Goal: Use online tool/utility: Utilize a website feature to perform a specific function

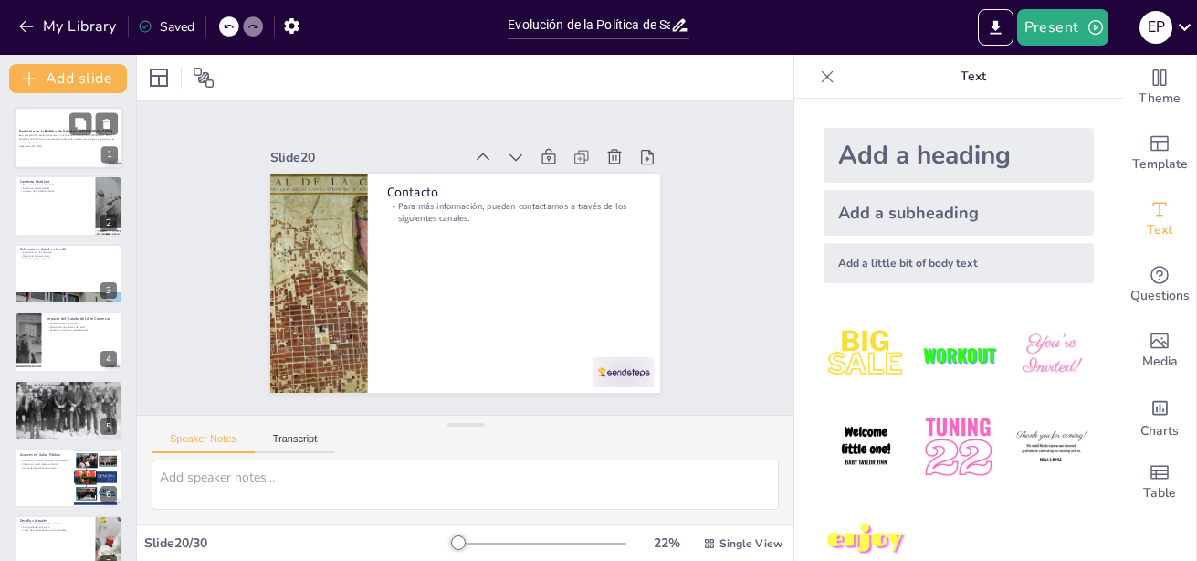
checkbox input "true"
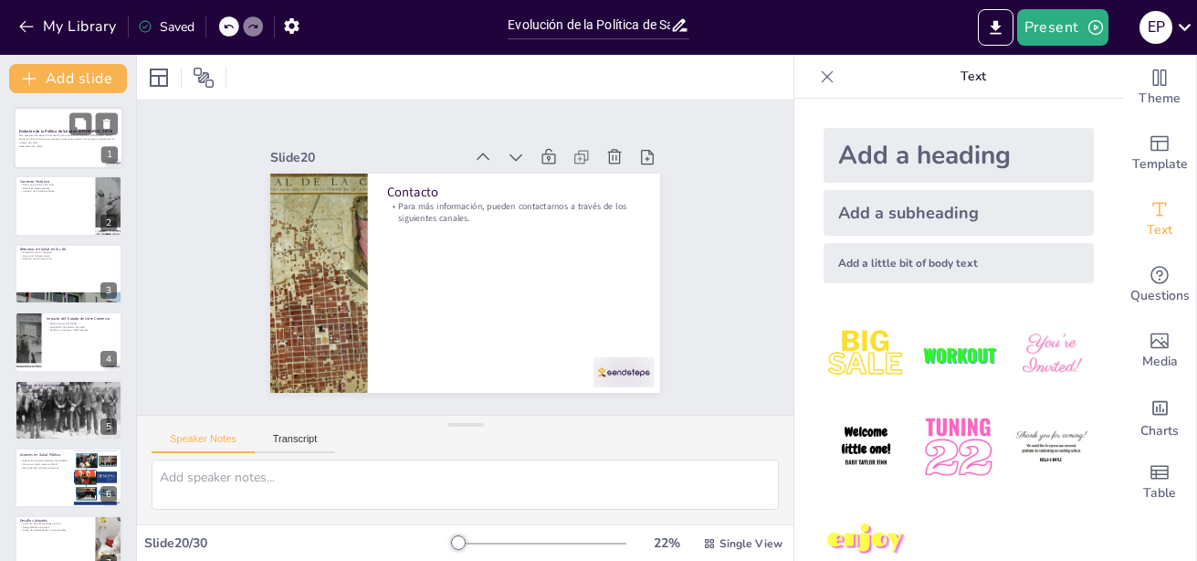
checkbox input "true"
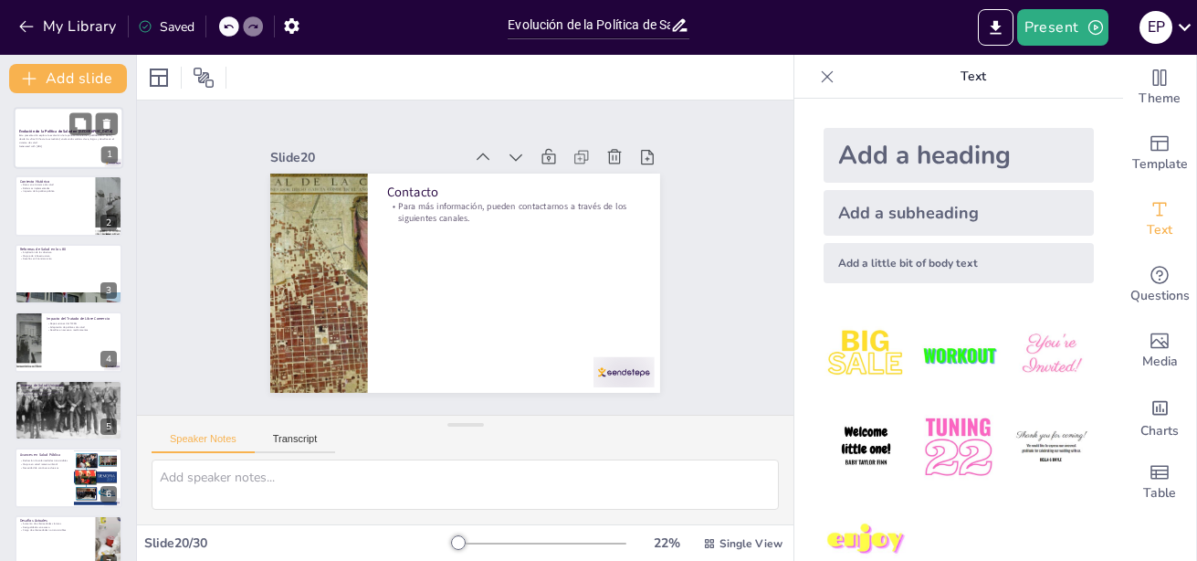
checkbox input "true"
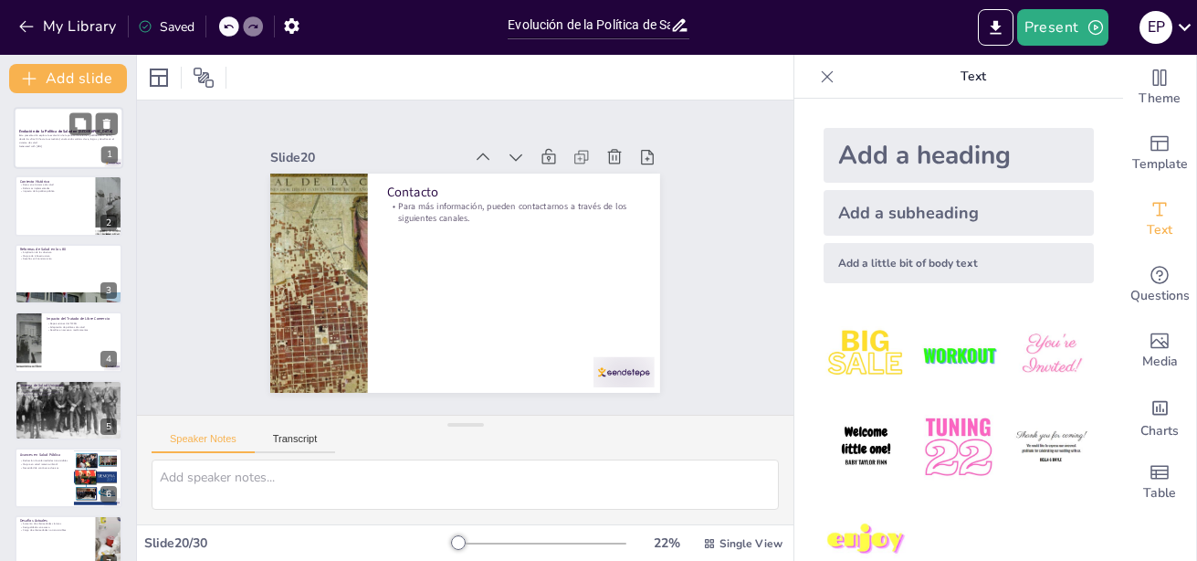
checkbox input "true"
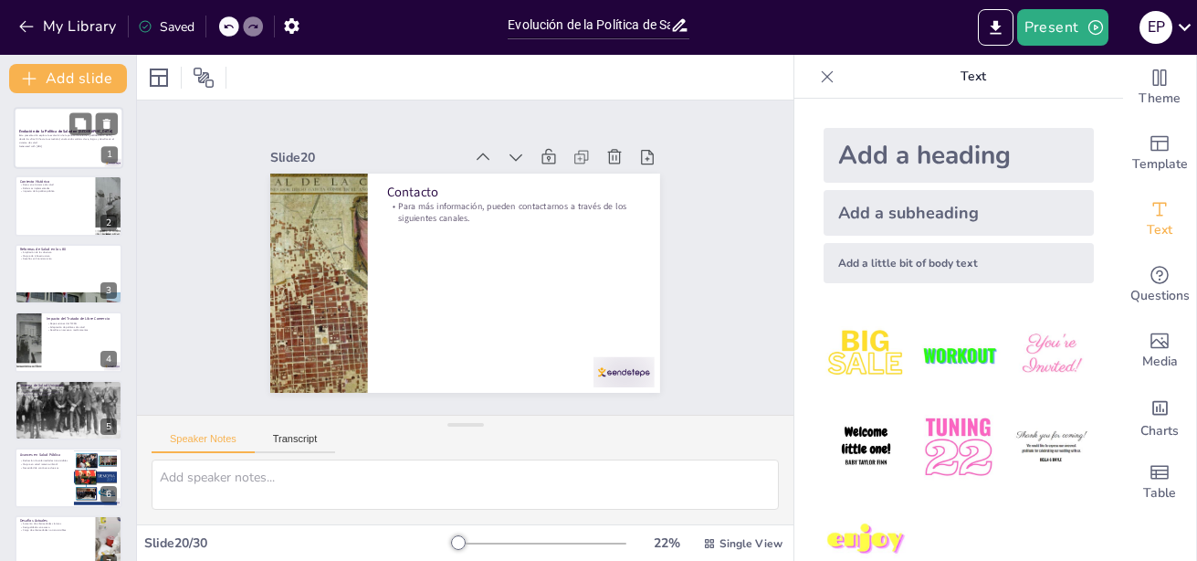
checkbox input "true"
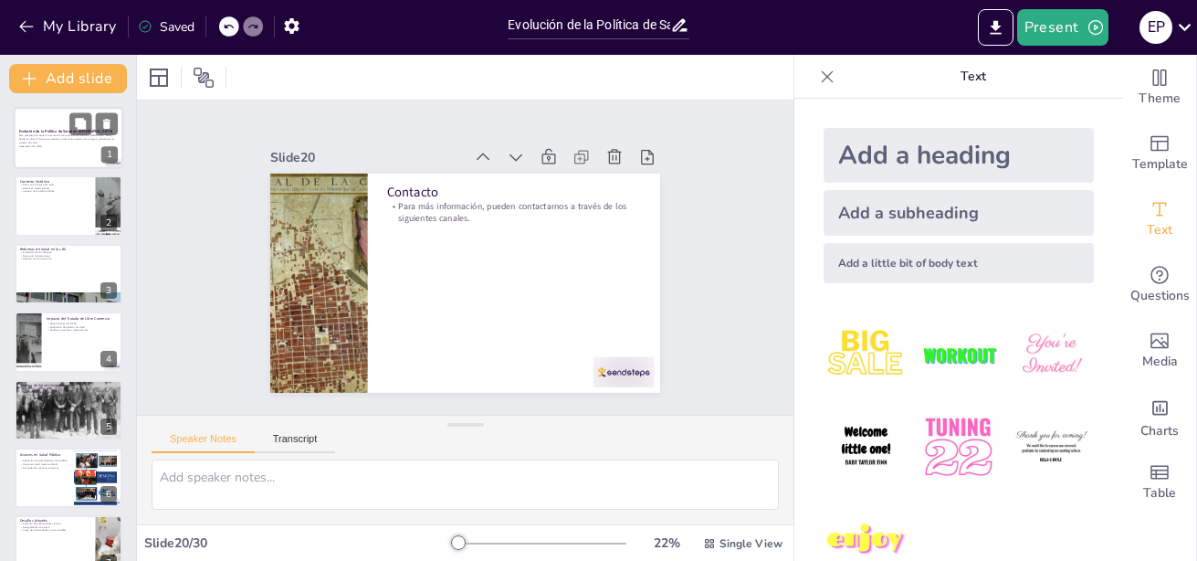
checkbox input "true"
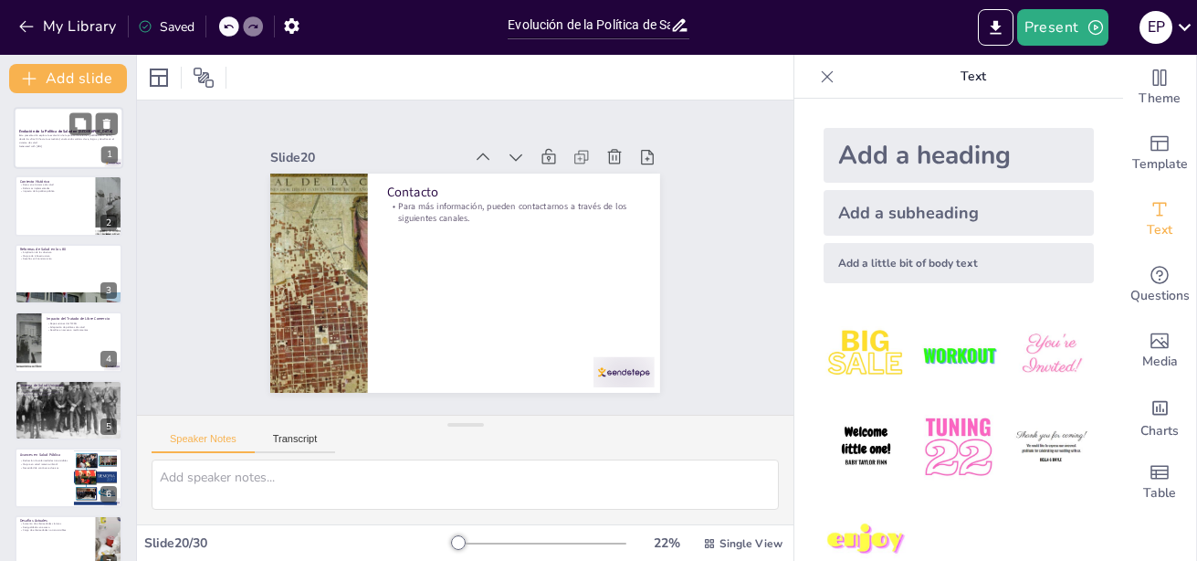
checkbox input "true"
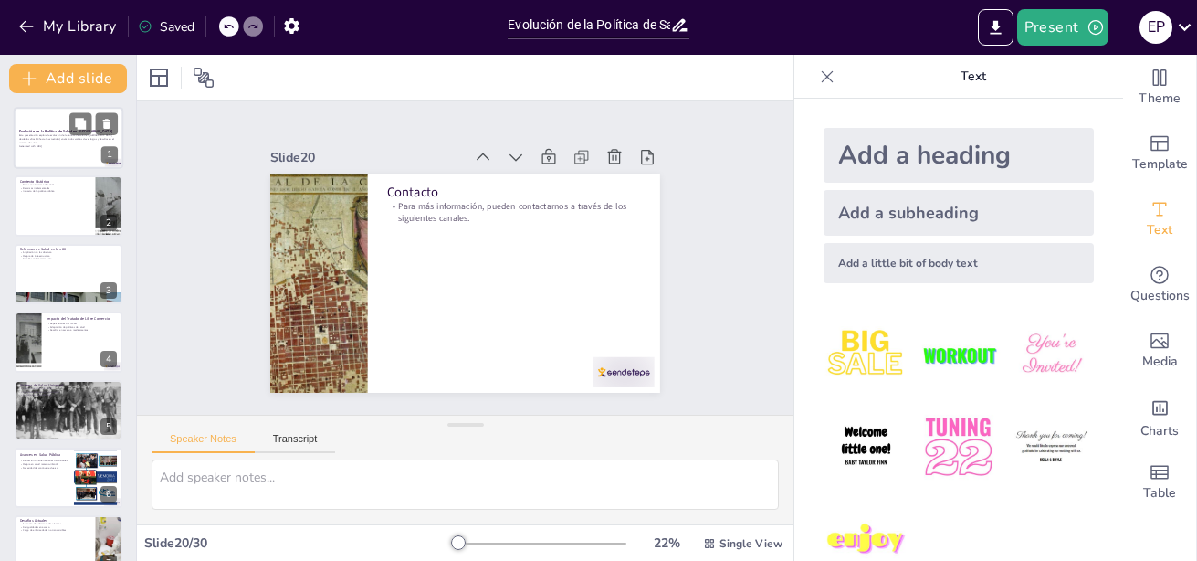
checkbox input "true"
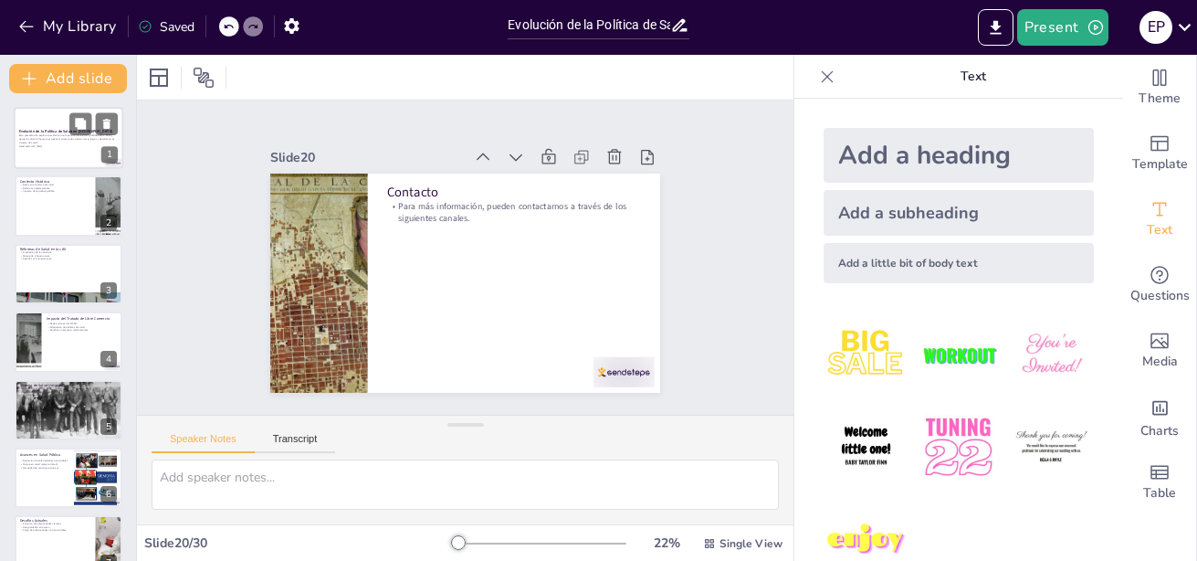
click at [47, 131] on strong "Evolución de la Política de Salud en [GEOGRAPHIC_DATA]" at bounding box center [65, 131] width 93 height 5
checkbox input "true"
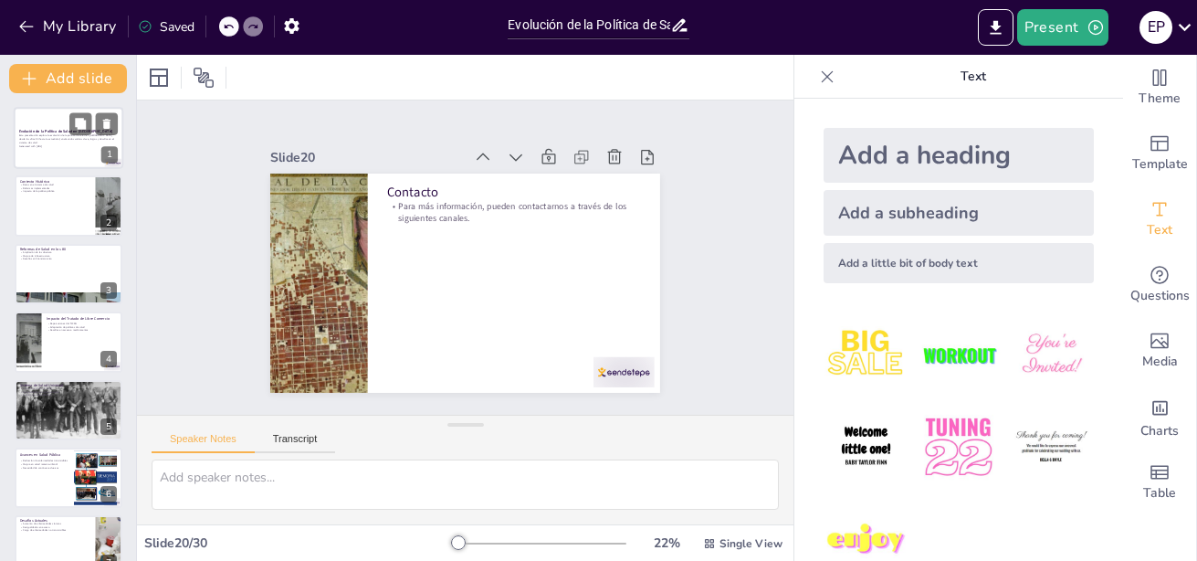
checkbox input "true"
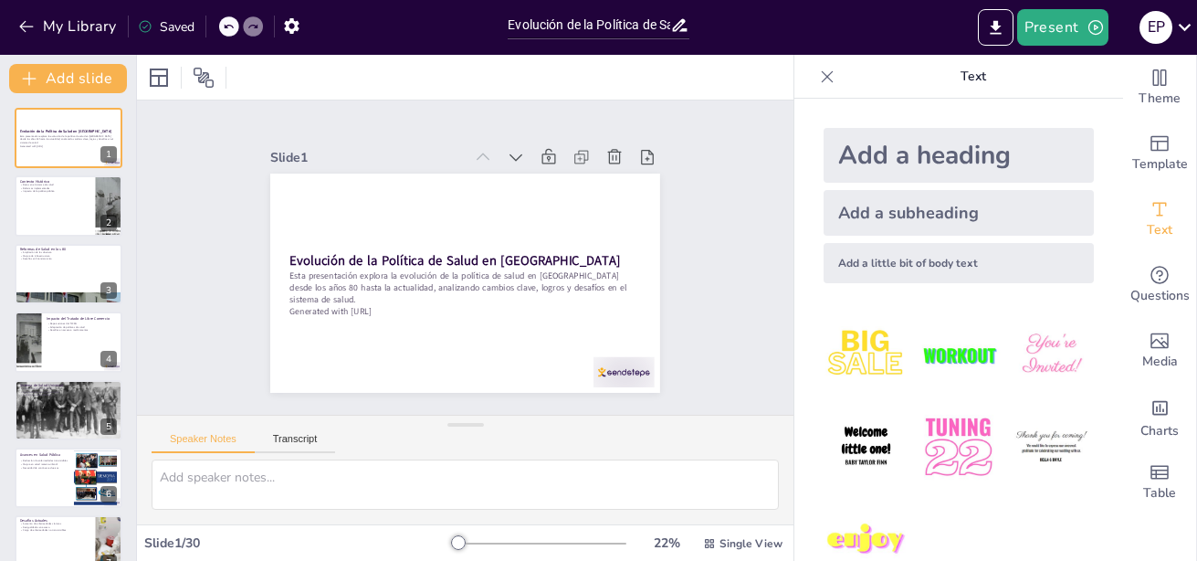
checkbox input "true"
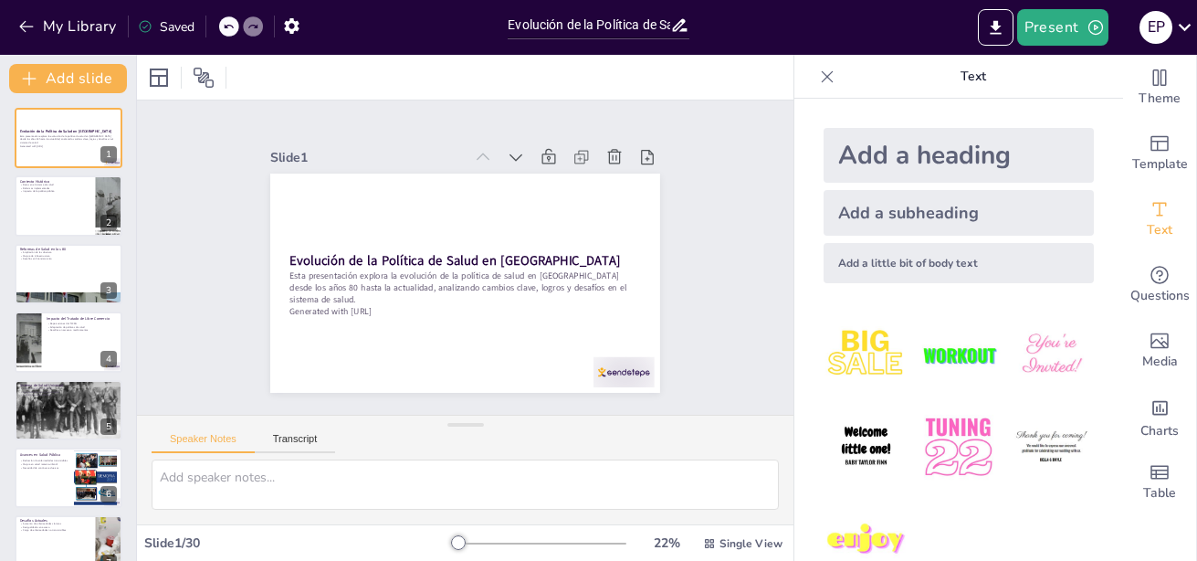
checkbox input "true"
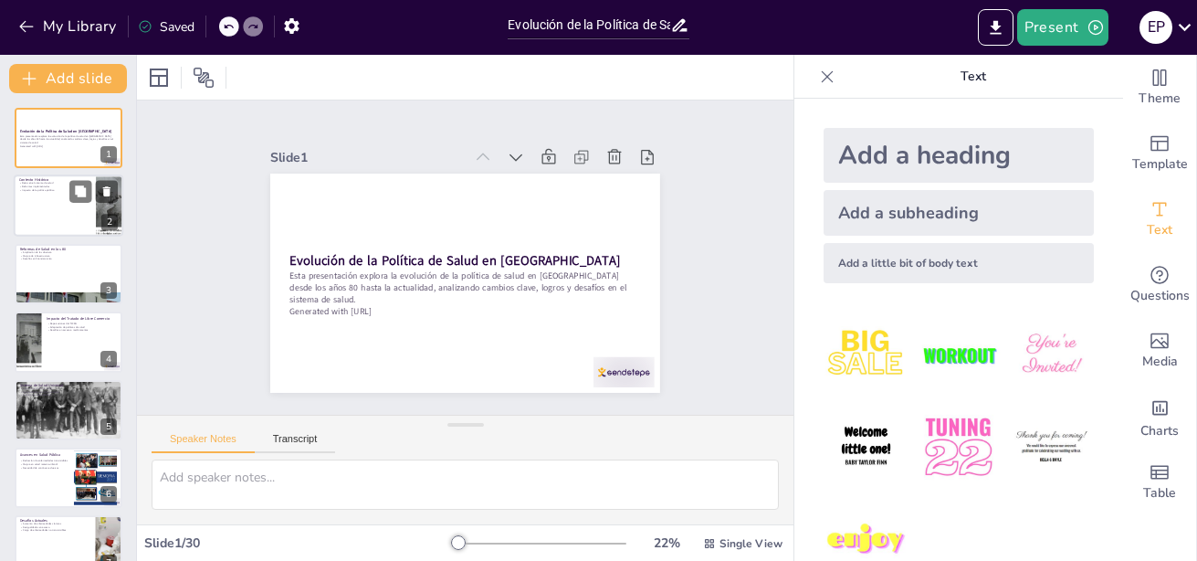
checkbox input "true"
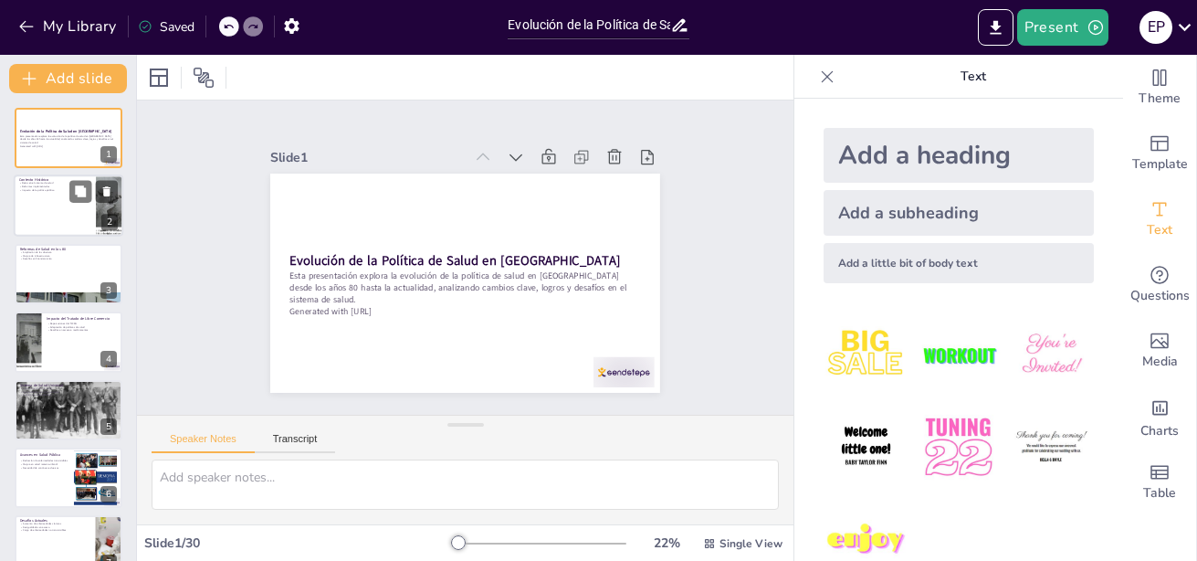
checkbox input "true"
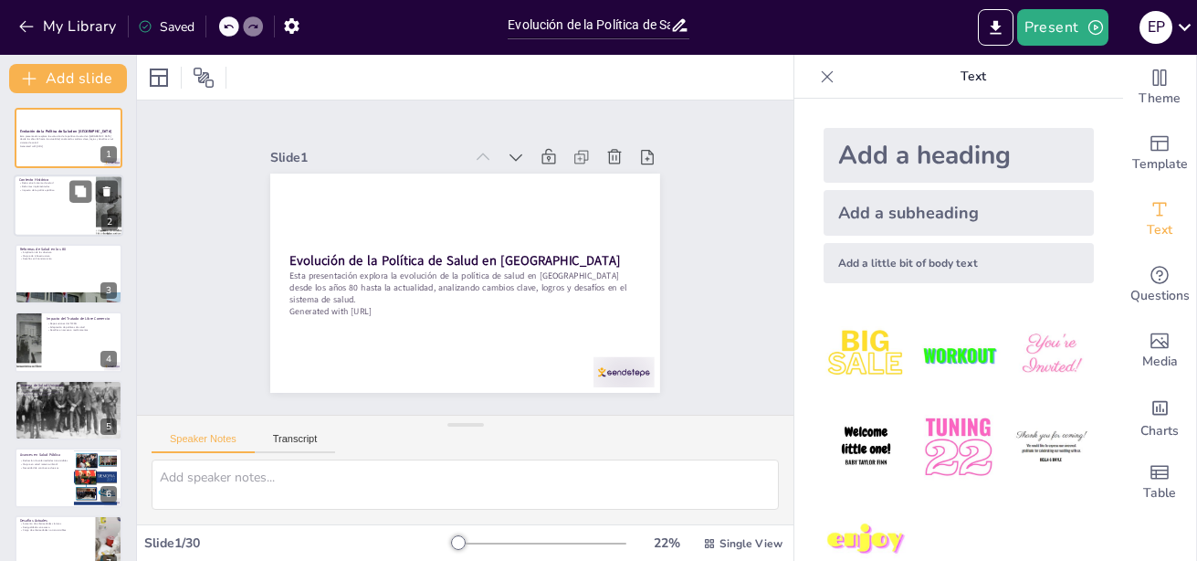
click at [37, 191] on p "Impacto de la política pública" at bounding box center [54, 191] width 71 height 4
checkbox input "true"
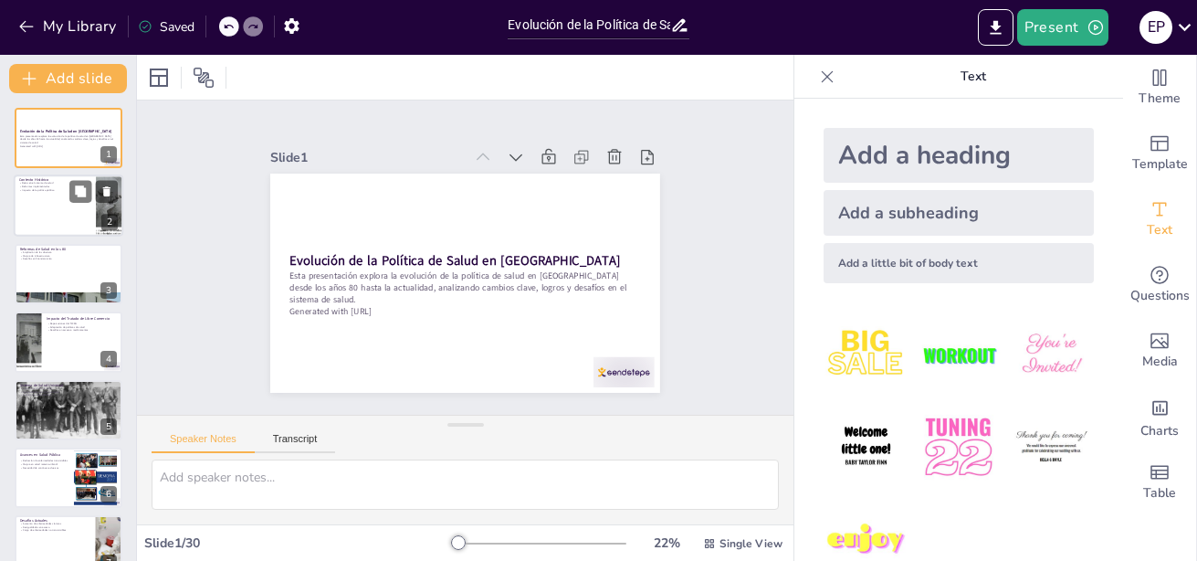
checkbox input "true"
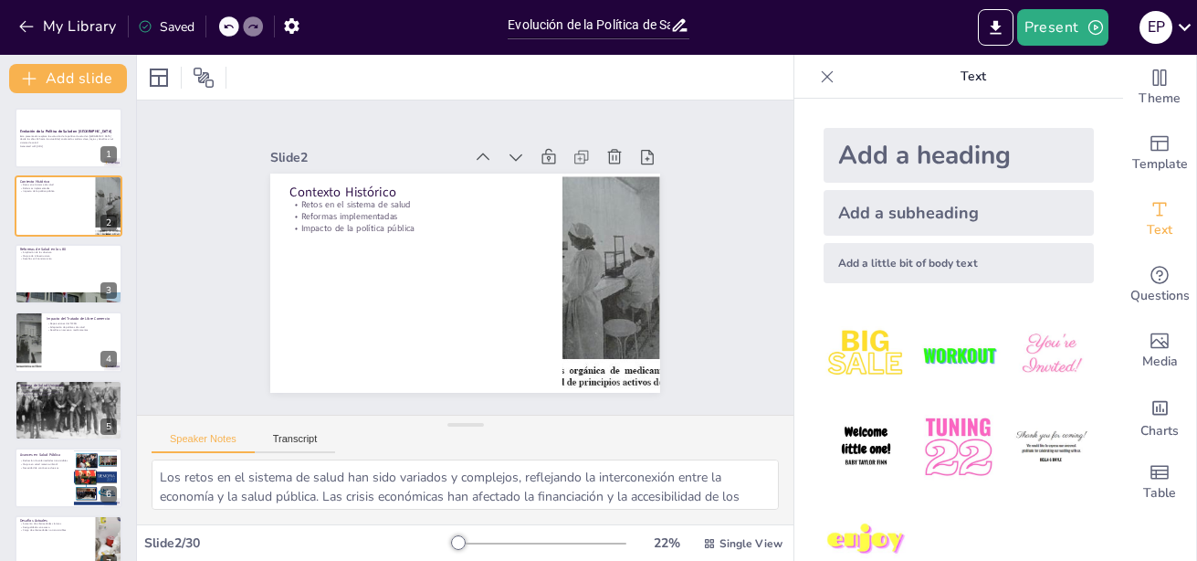
checkbox input "true"
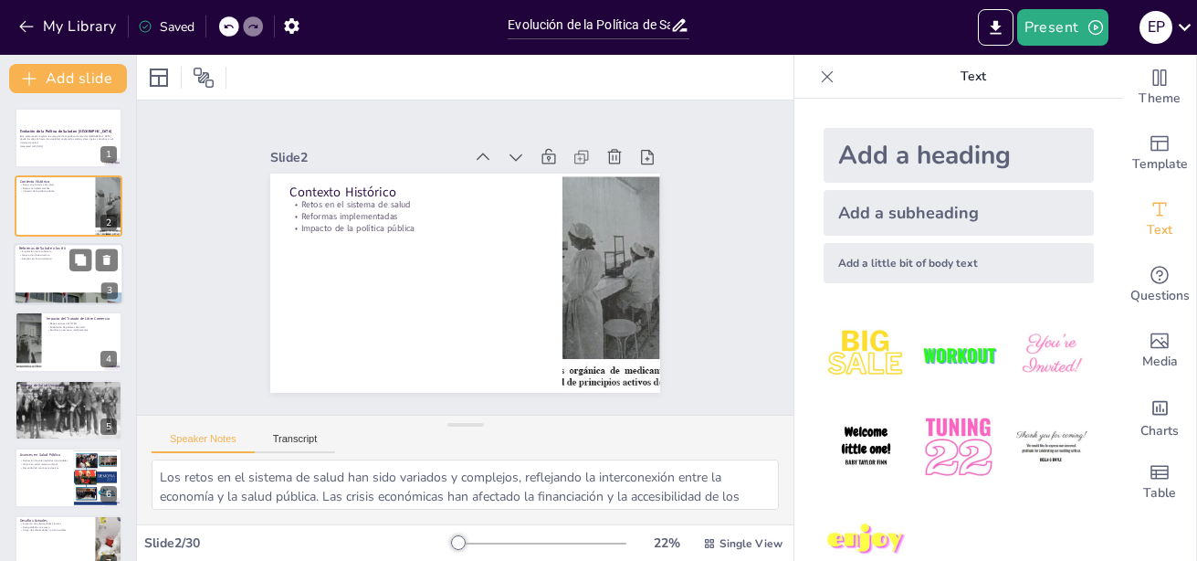
checkbox input "true"
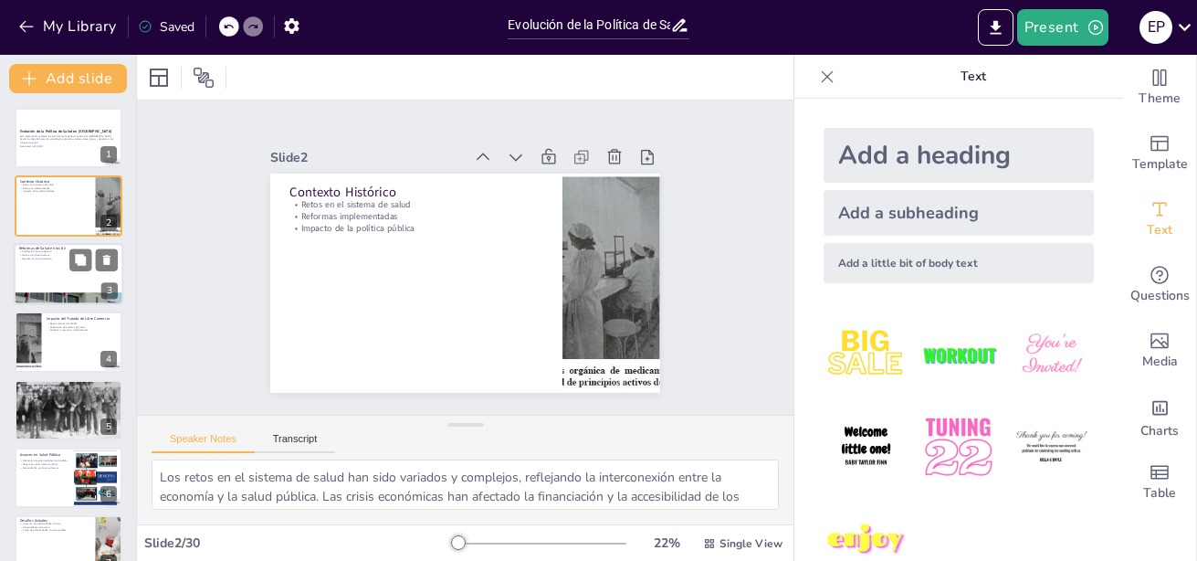
checkbox input "true"
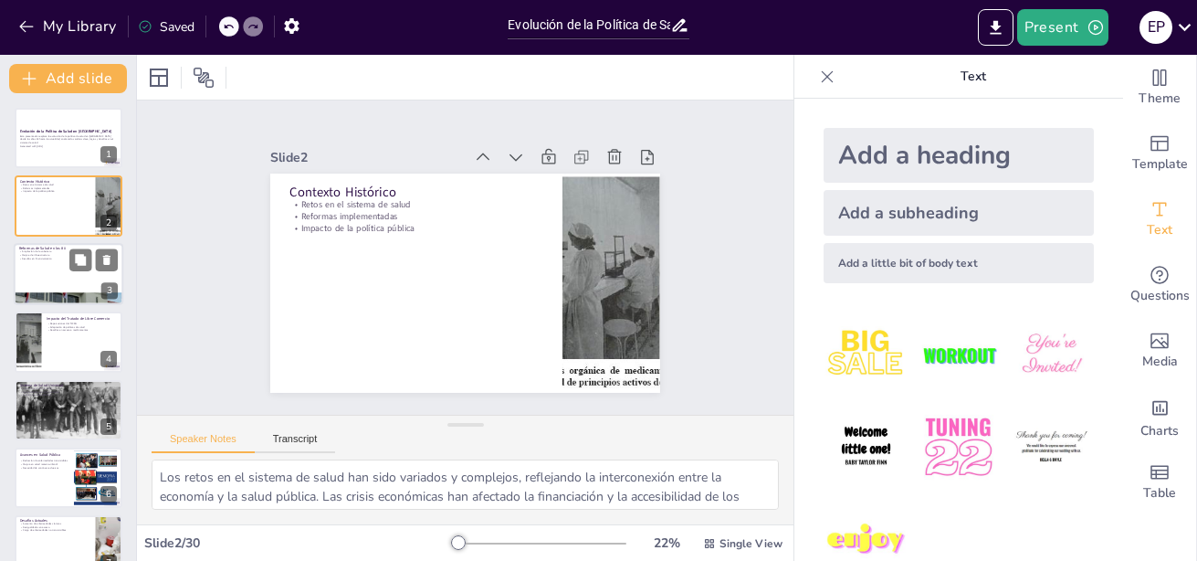
checkbox input "true"
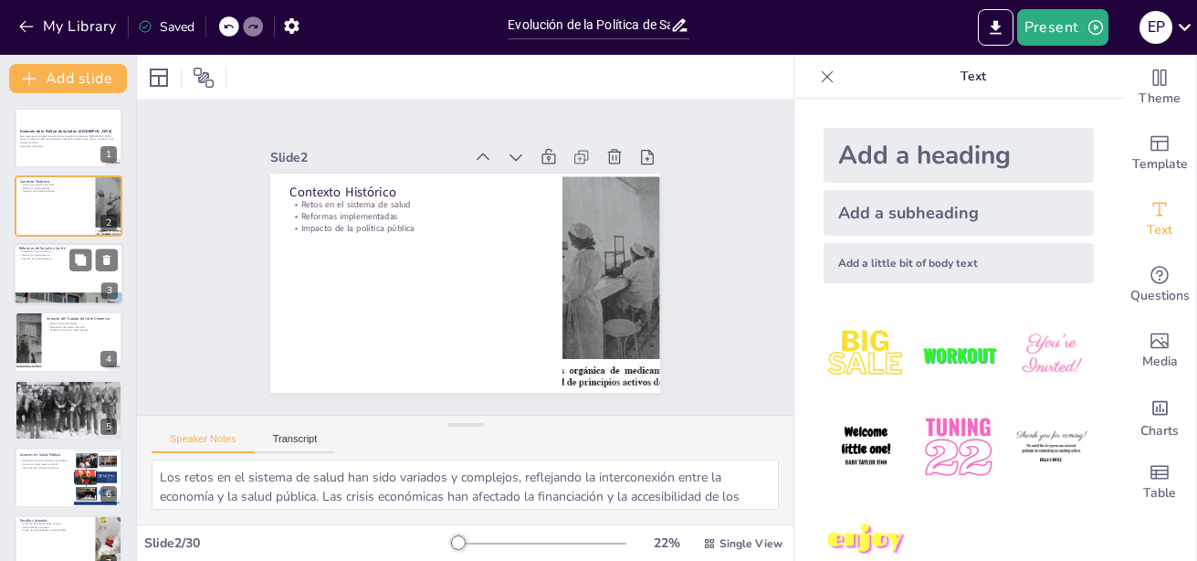
checkbox input "true"
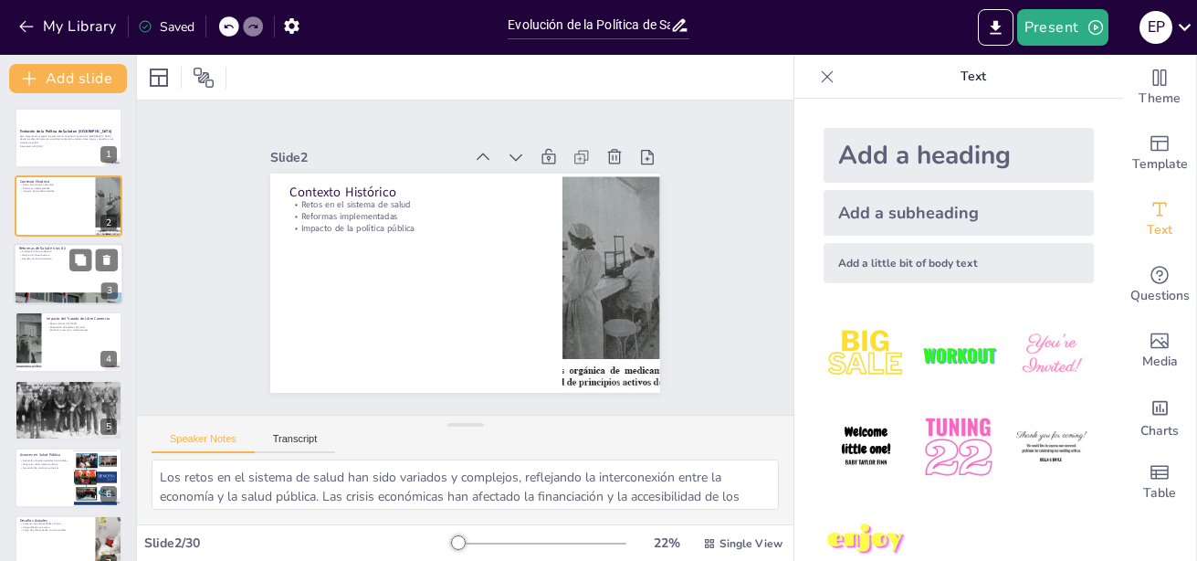
checkbox input "true"
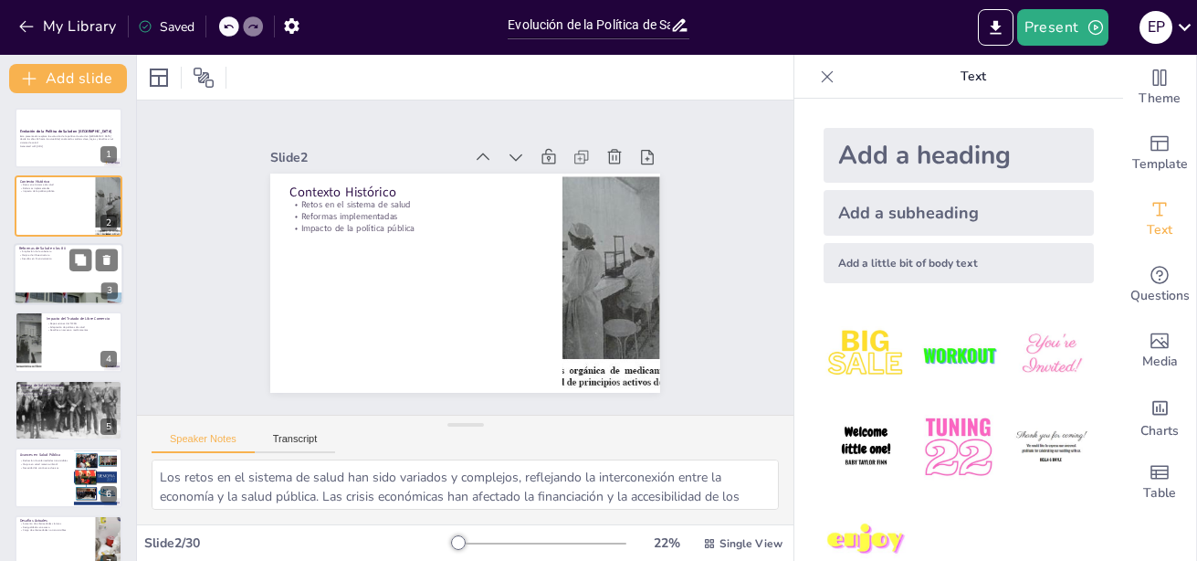
checkbox input "true"
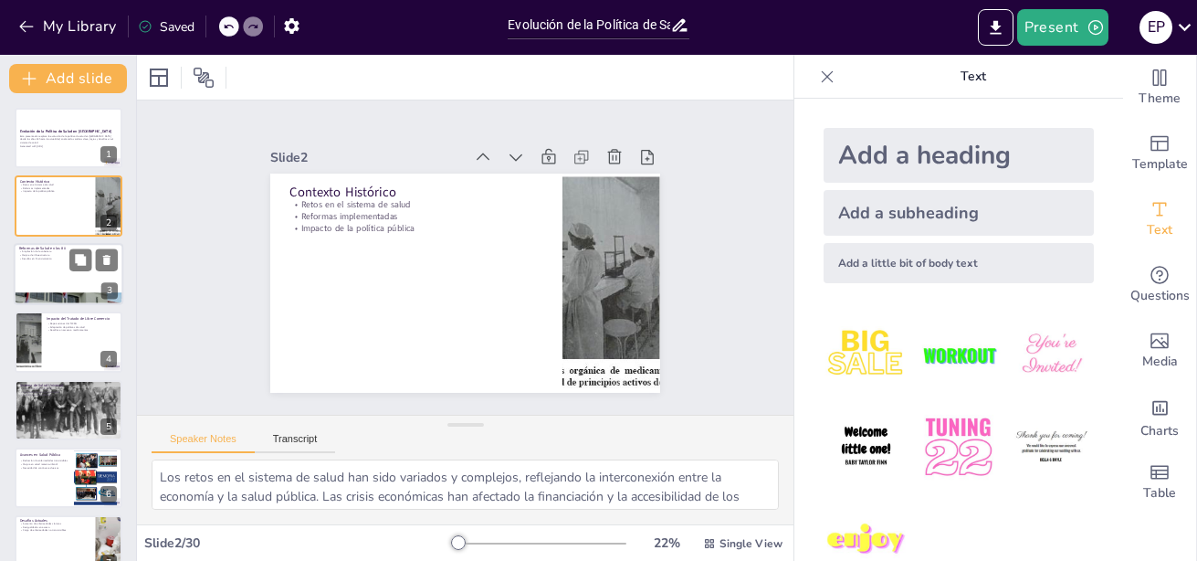
click at [54, 256] on p "Mejora de infraestructura" at bounding box center [68, 255] width 99 height 4
checkbox input "true"
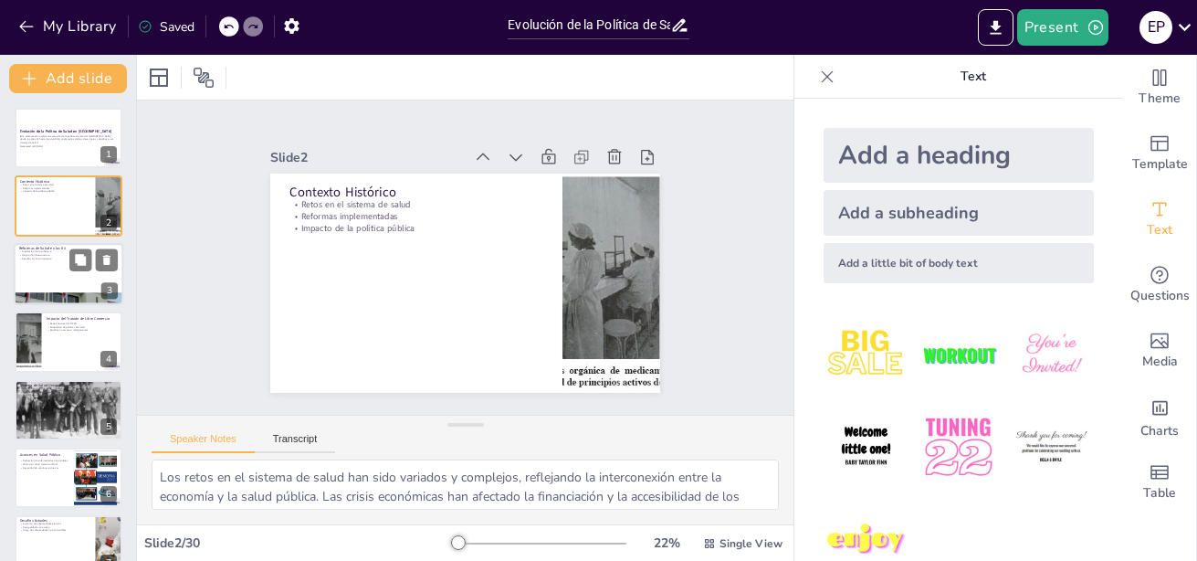
checkbox input "true"
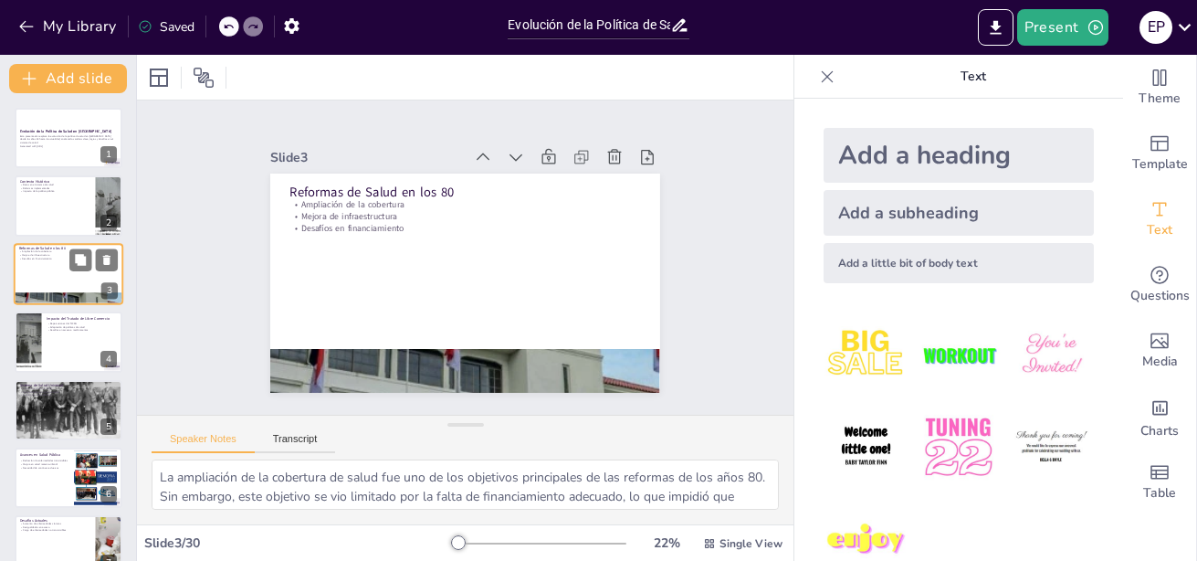
checkbox input "true"
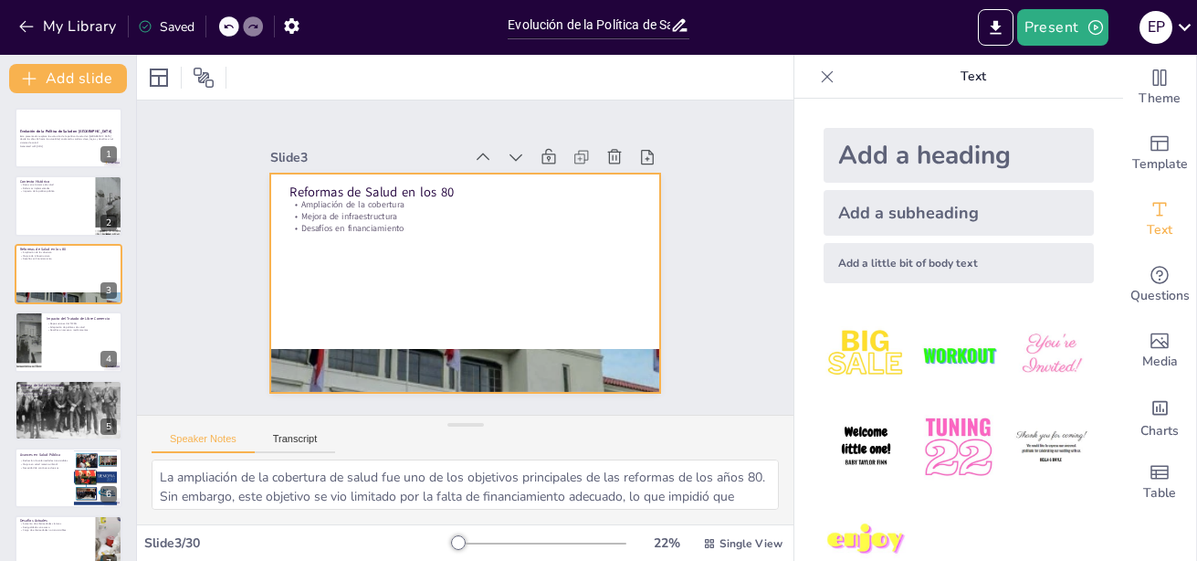
checkbox input "true"
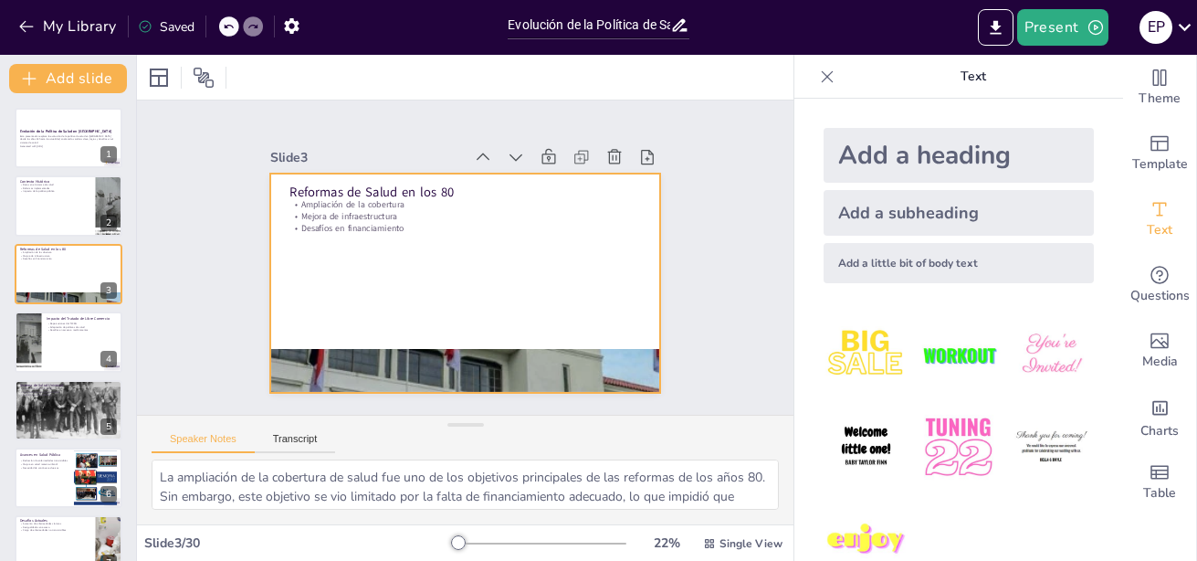
checkbox input "true"
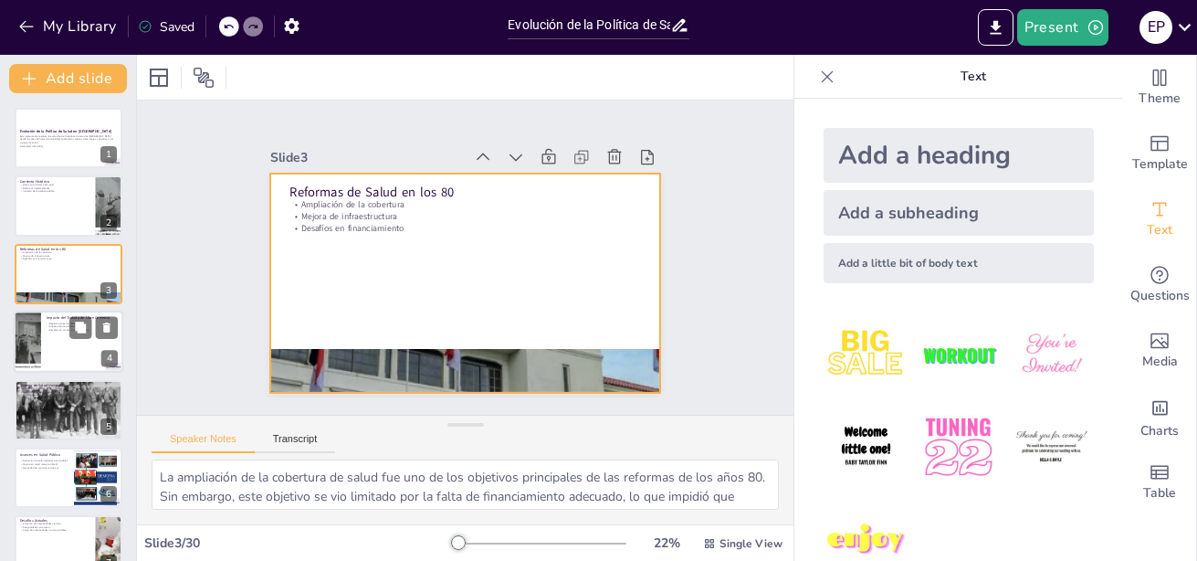
checkbox input "true"
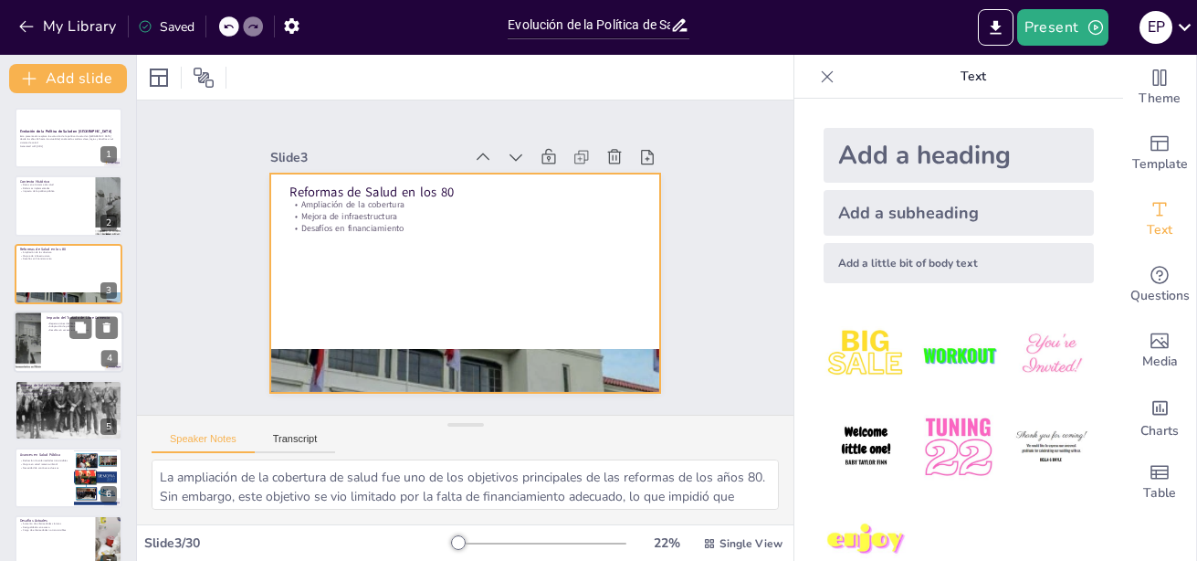
checkbox input "true"
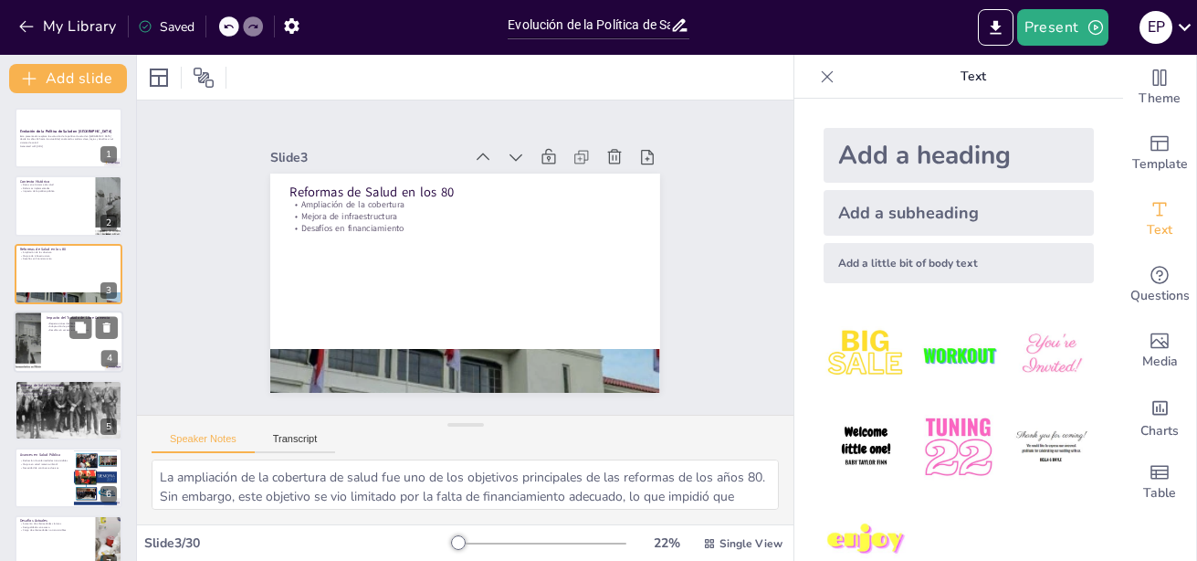
checkbox input "true"
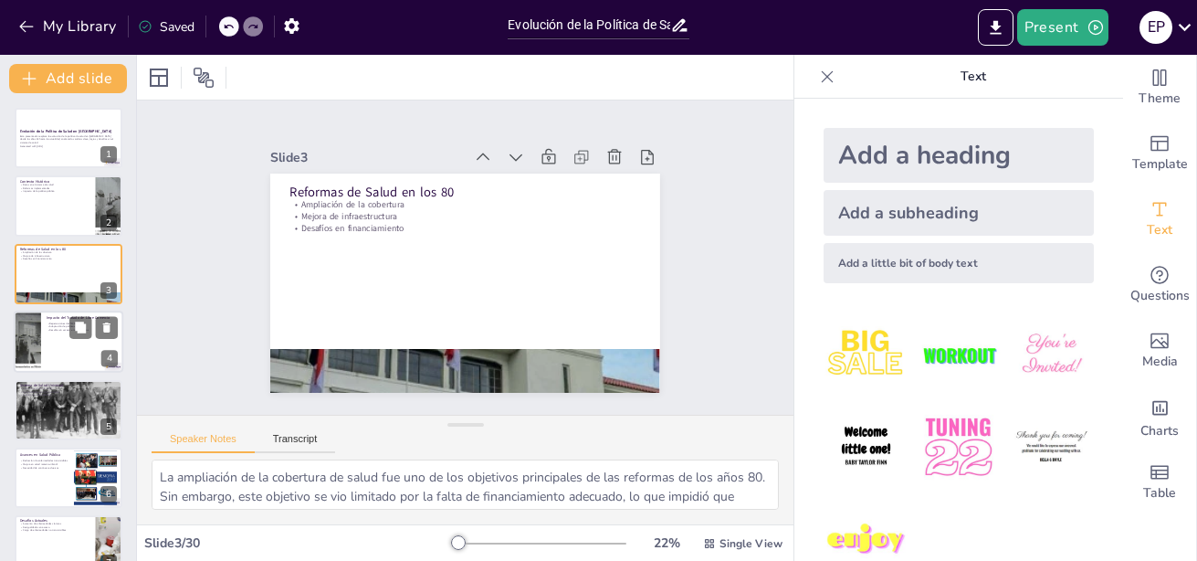
click at [54, 347] on div at bounding box center [69, 341] width 110 height 62
checkbox input "true"
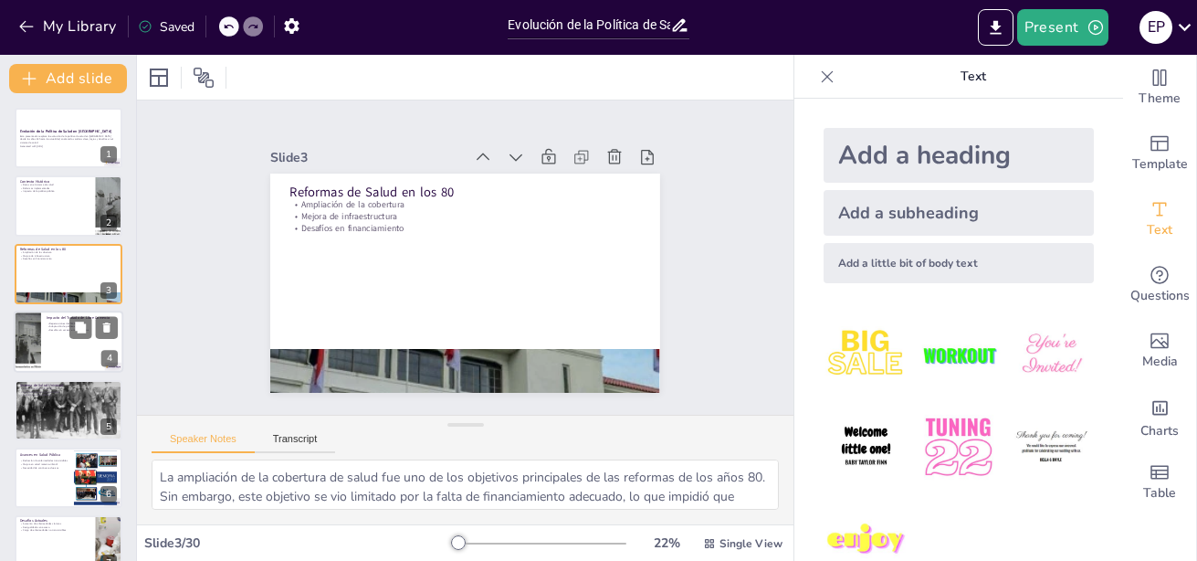
checkbox input "true"
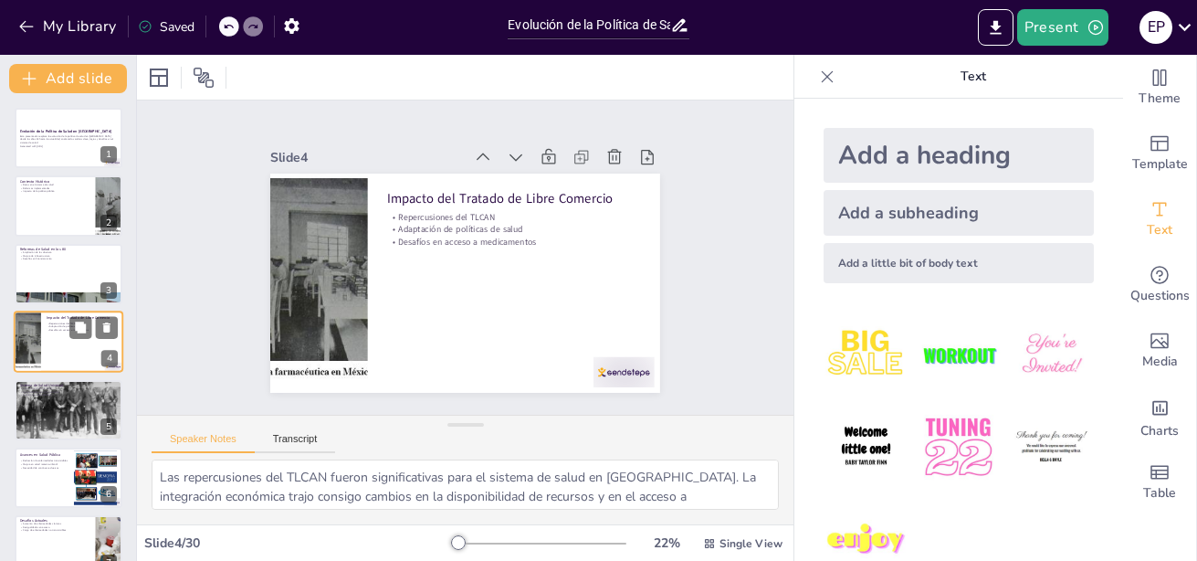
scroll to position [15, 0]
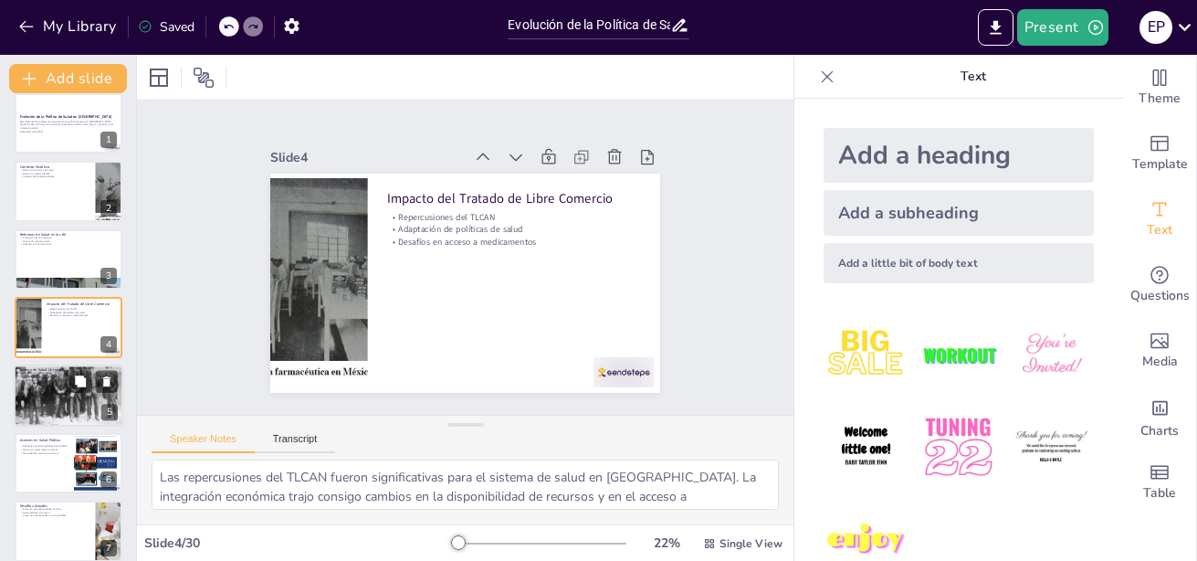
checkbox input "true"
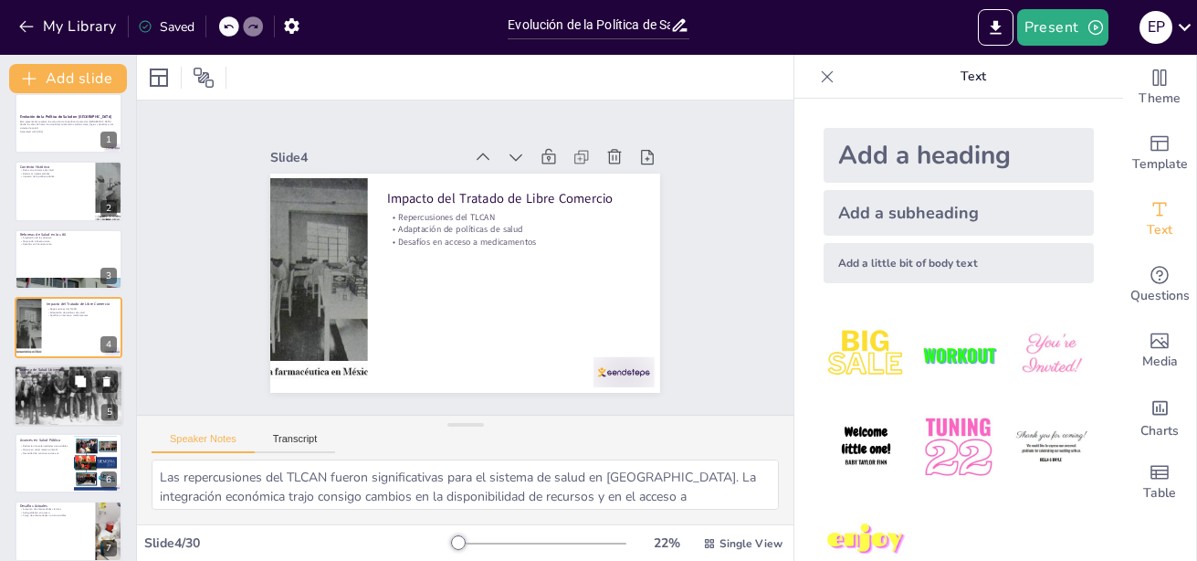
checkbox input "true"
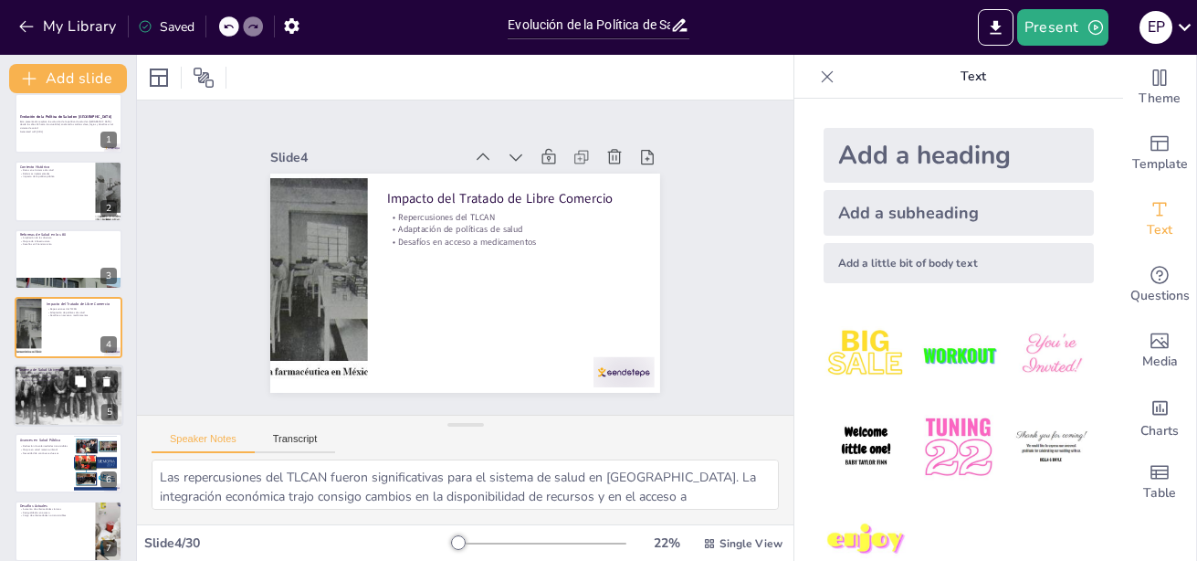
checkbox input "true"
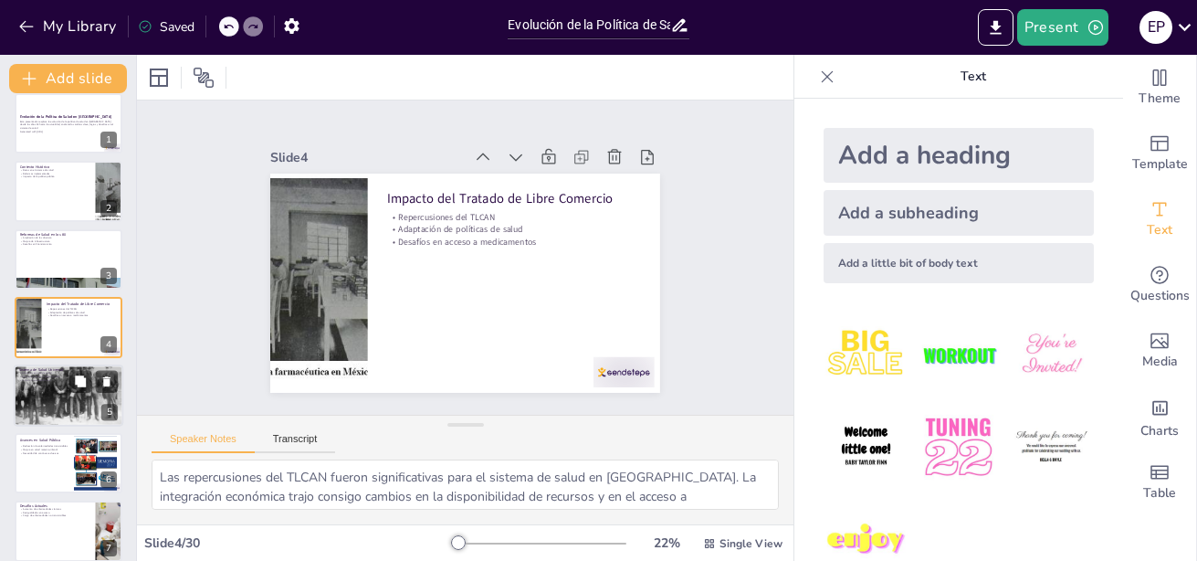
click at [62, 395] on div at bounding box center [69, 395] width 110 height 68
checkbox input "true"
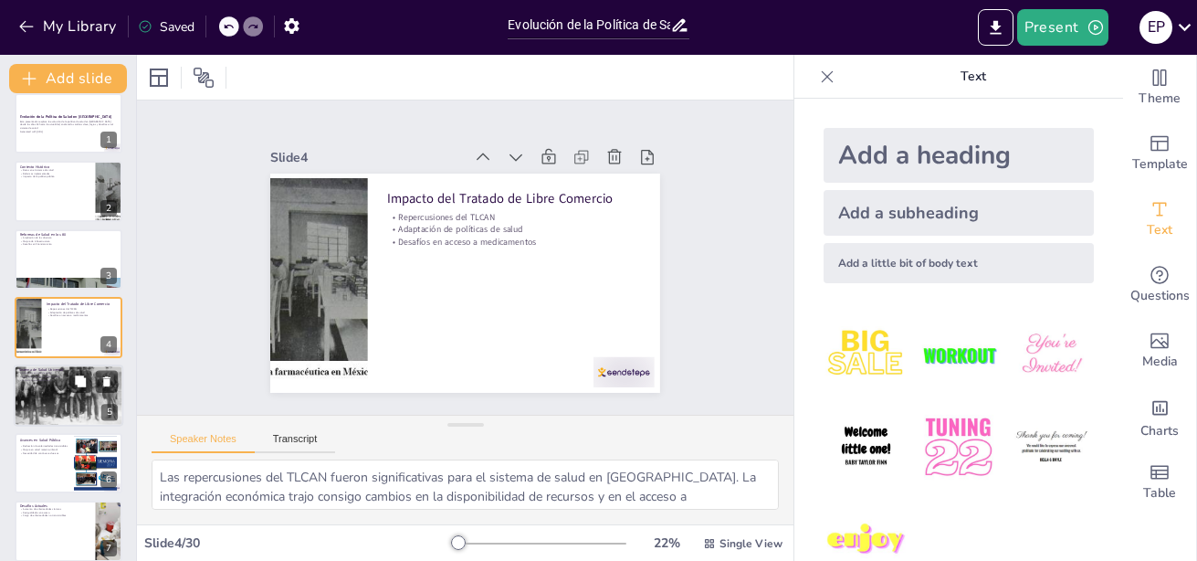
checkbox input "true"
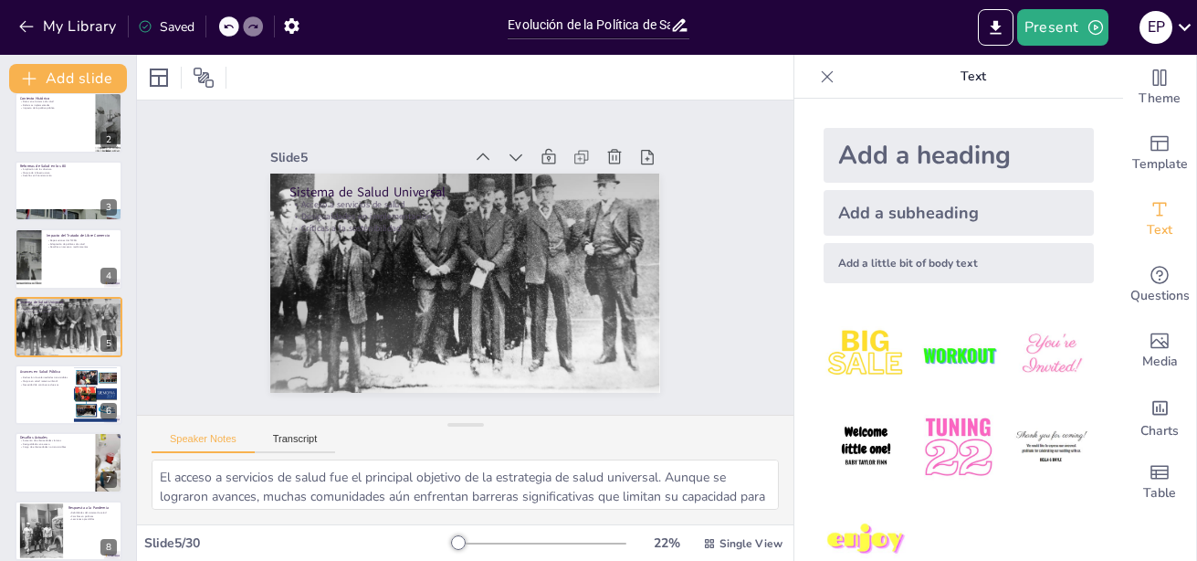
checkbox input "true"
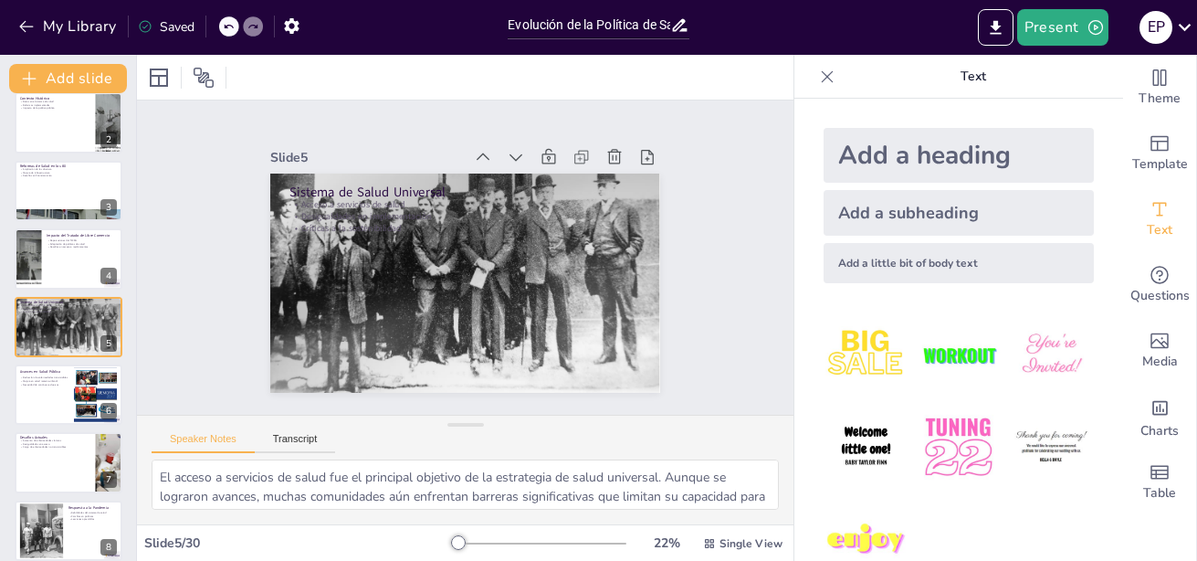
checkbox input "true"
